Goal: Find specific page/section: Find specific page/section

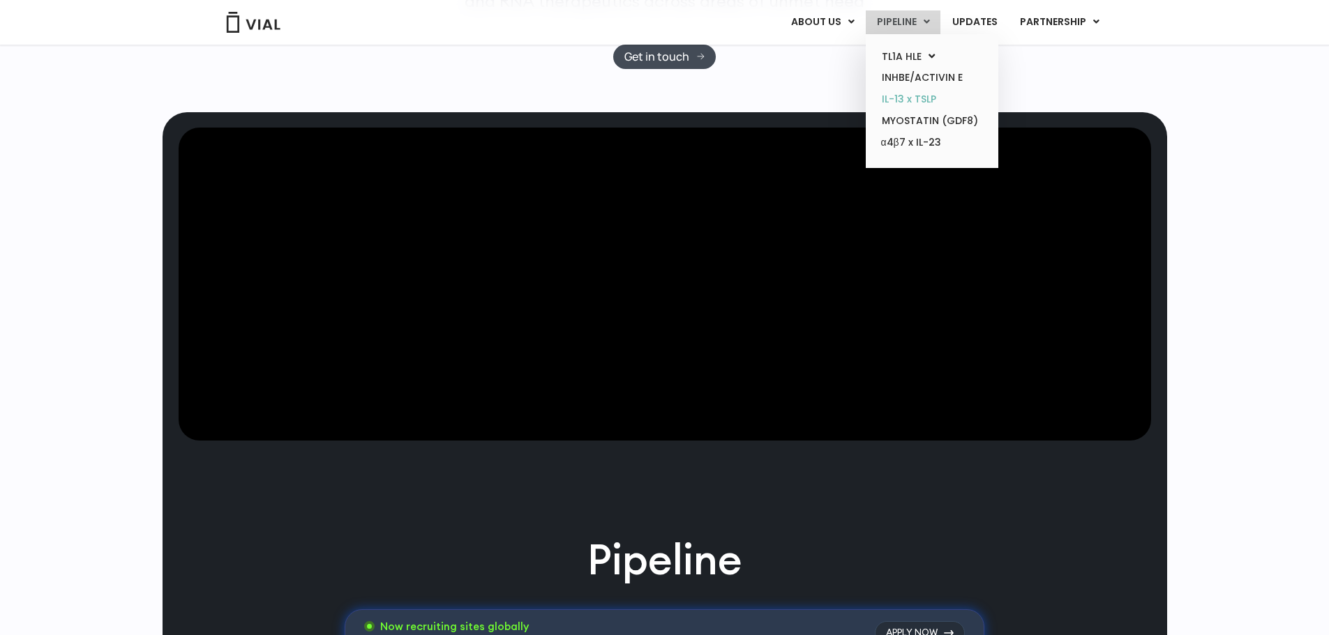
click at [917, 100] on link "IL-13 x TSLP" at bounding box center [932, 100] width 122 height 22
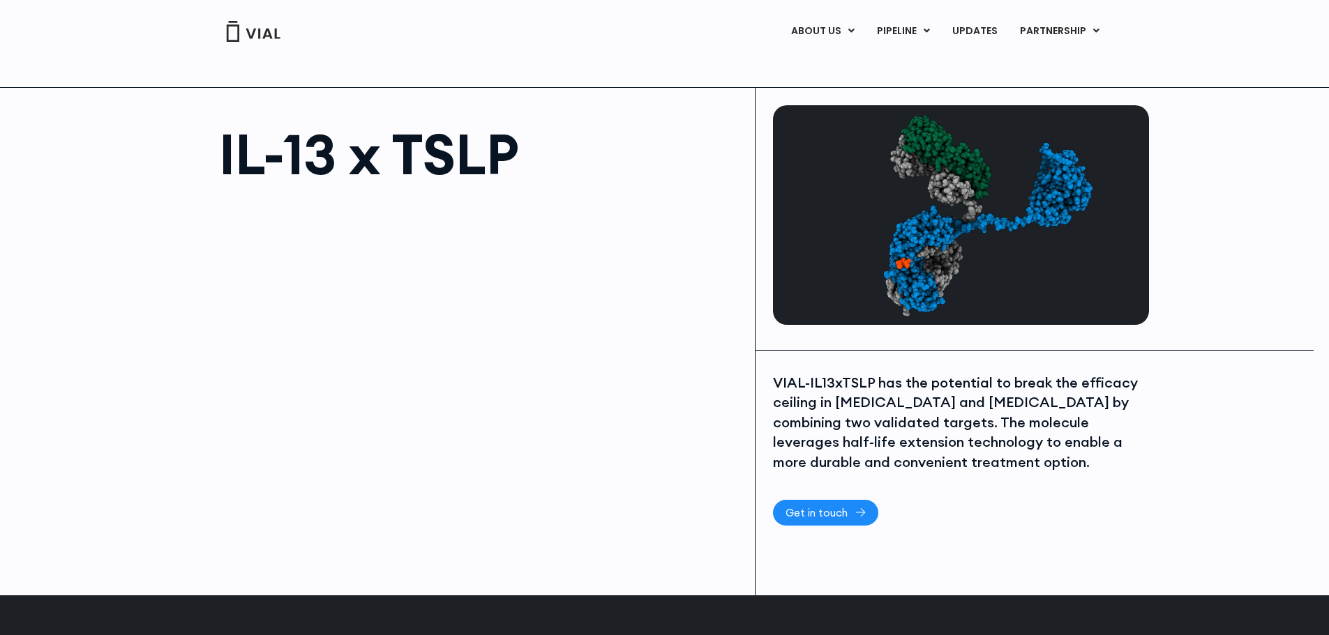
click at [830, 516] on span "Get in touch" at bounding box center [816, 513] width 62 height 10
